Goal: Transaction & Acquisition: Obtain resource

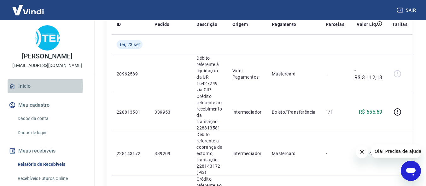
click at [33, 92] on link "Início" at bounding box center [47, 86] width 79 height 14
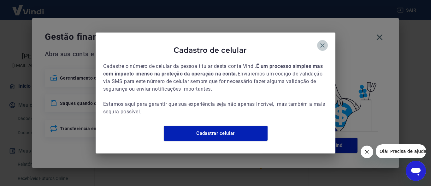
click at [321, 43] on icon "button" at bounding box center [322, 45] width 4 height 4
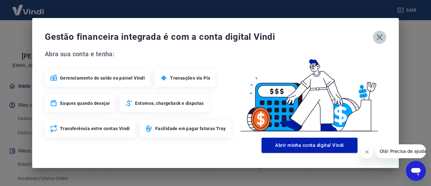
click at [378, 38] on icon "button" at bounding box center [379, 37] width 10 height 10
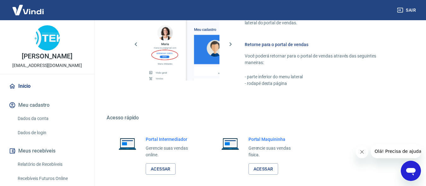
scroll to position [397, 0]
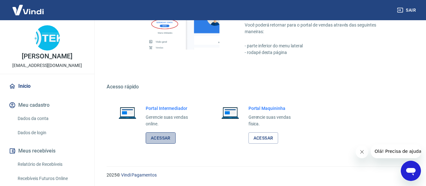
click at [166, 139] on link "Acessar" at bounding box center [161, 138] width 30 height 12
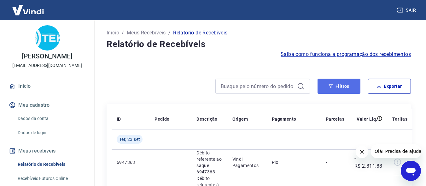
click at [334, 83] on button "Filtros" at bounding box center [339, 86] width 43 height 15
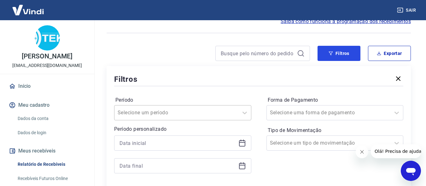
scroll to position [63, 0]
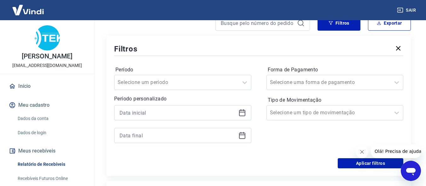
click at [243, 113] on icon at bounding box center [242, 113] width 8 height 8
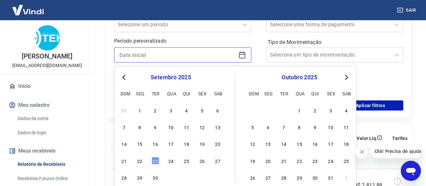
scroll to position [126, 0]
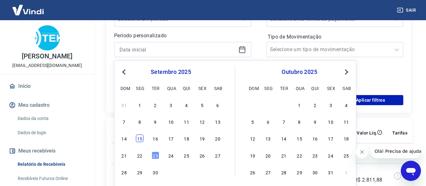
click at [141, 140] on div "15" at bounding box center [140, 138] width 8 height 8
type input "[DATE]"
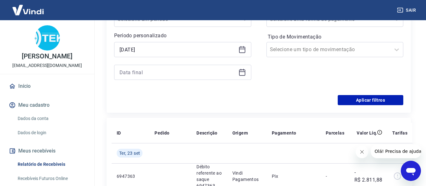
click at [248, 68] on div at bounding box center [182, 72] width 137 height 15
click at [243, 72] on icon at bounding box center [242, 72] width 8 height 8
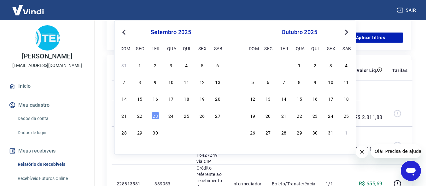
scroll to position [189, 0]
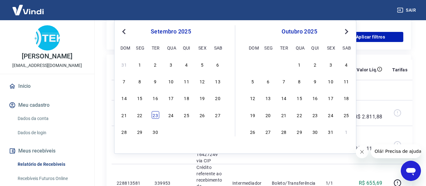
click at [158, 115] on div "23" at bounding box center [156, 115] width 8 height 8
type input "[DATE]"
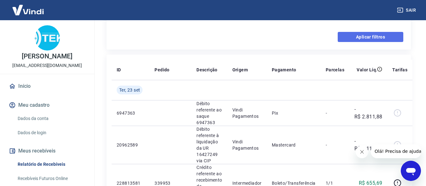
click at [369, 33] on button "Aplicar filtros" at bounding box center [371, 37] width 66 height 10
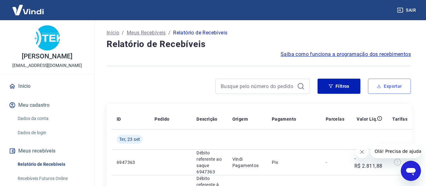
click at [382, 86] on button "Exportar" at bounding box center [389, 86] width 43 height 15
type input "[DATE]"
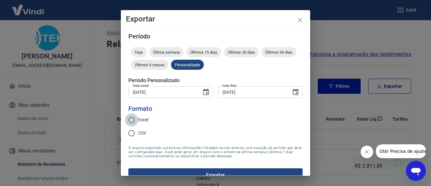
click at [132, 118] on input "Excel" at bounding box center [131, 119] width 13 height 13
radio input "true"
click at [209, 173] on button "Exportar" at bounding box center [215, 174] width 174 height 13
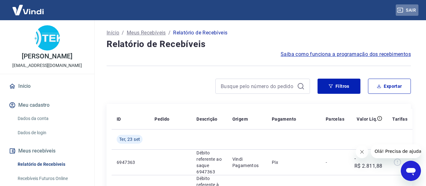
click at [408, 10] on button "Sair" at bounding box center [407, 10] width 23 height 12
